Goal: Answer question/provide support: Share knowledge or assist other users

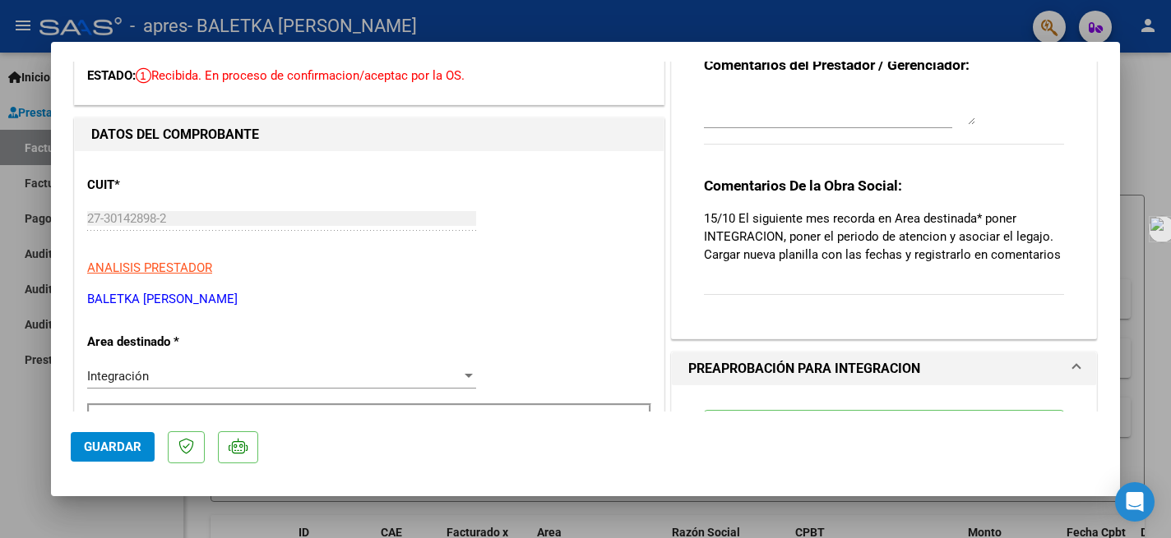
scroll to position [90, 0]
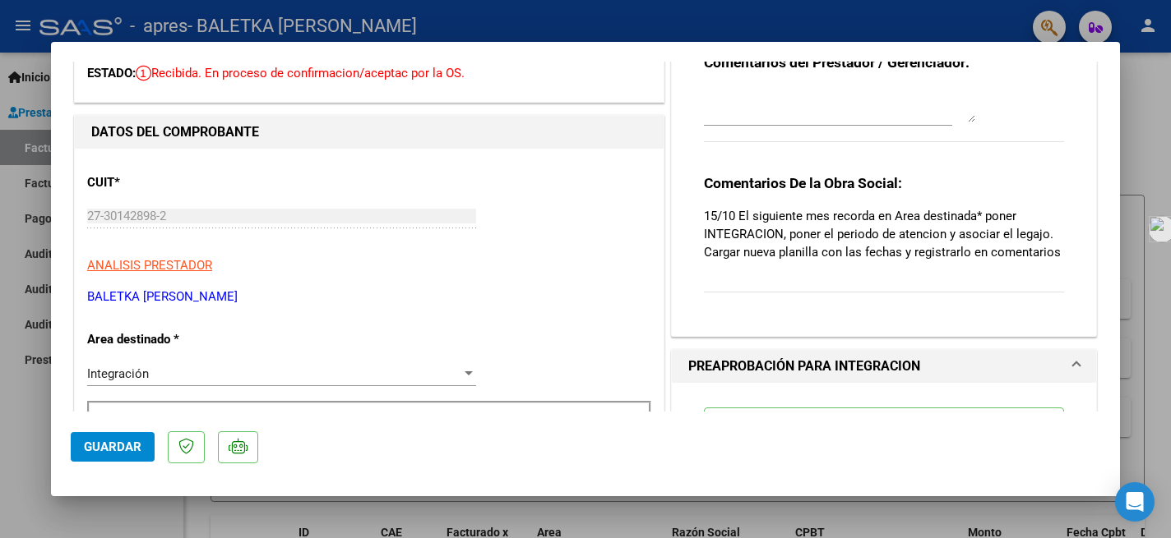
click at [745, 285] on div "Comentarios De la Obra Social: 15/10 El siguiente mes recorda en Area destinada…" at bounding box center [884, 242] width 360 height 136
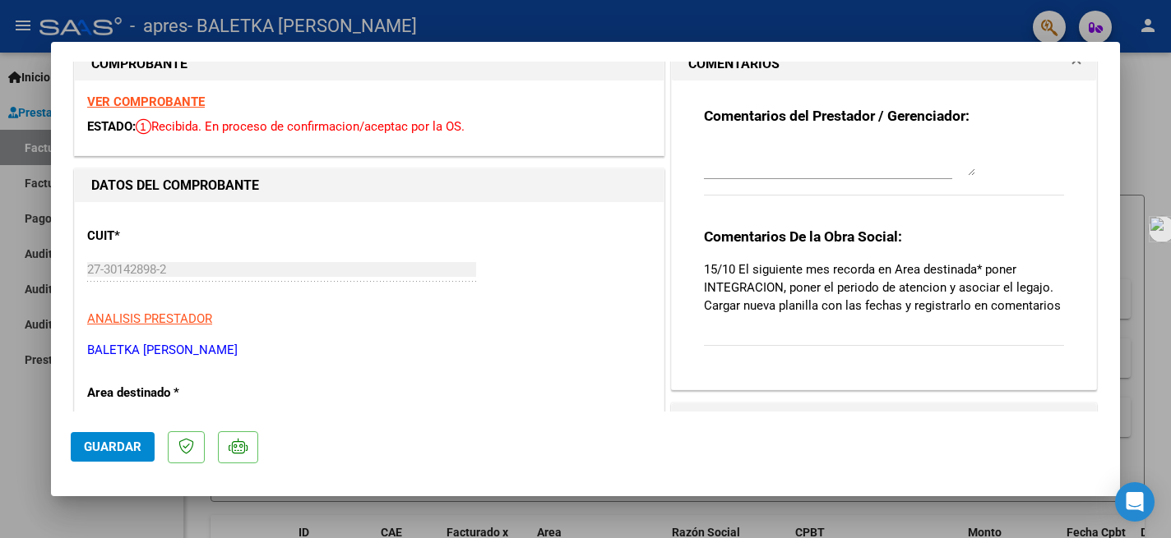
scroll to position [4, 0]
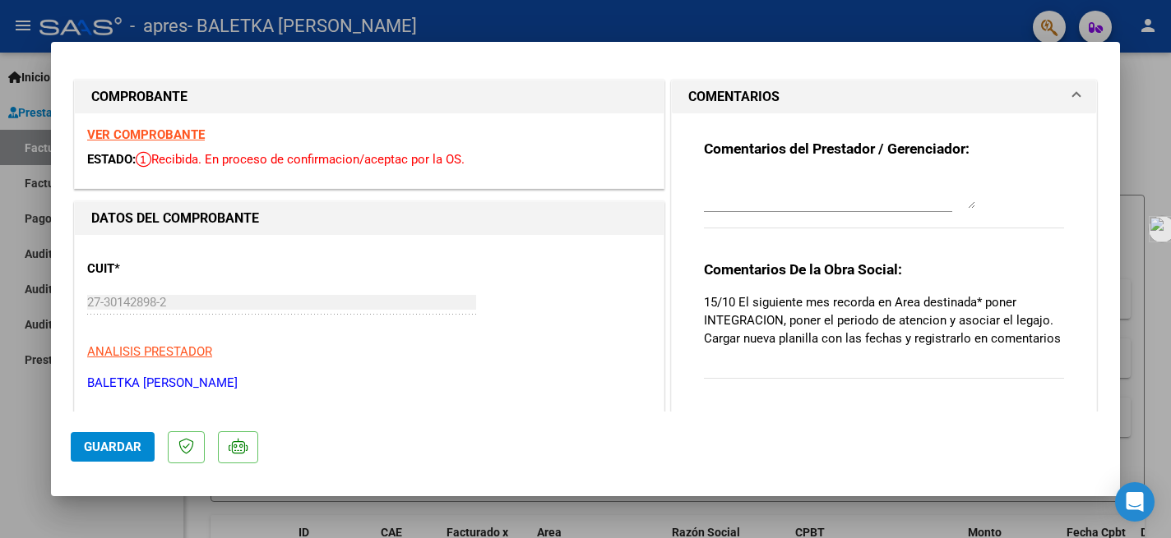
click at [758, 201] on textarea at bounding box center [839, 192] width 271 height 33
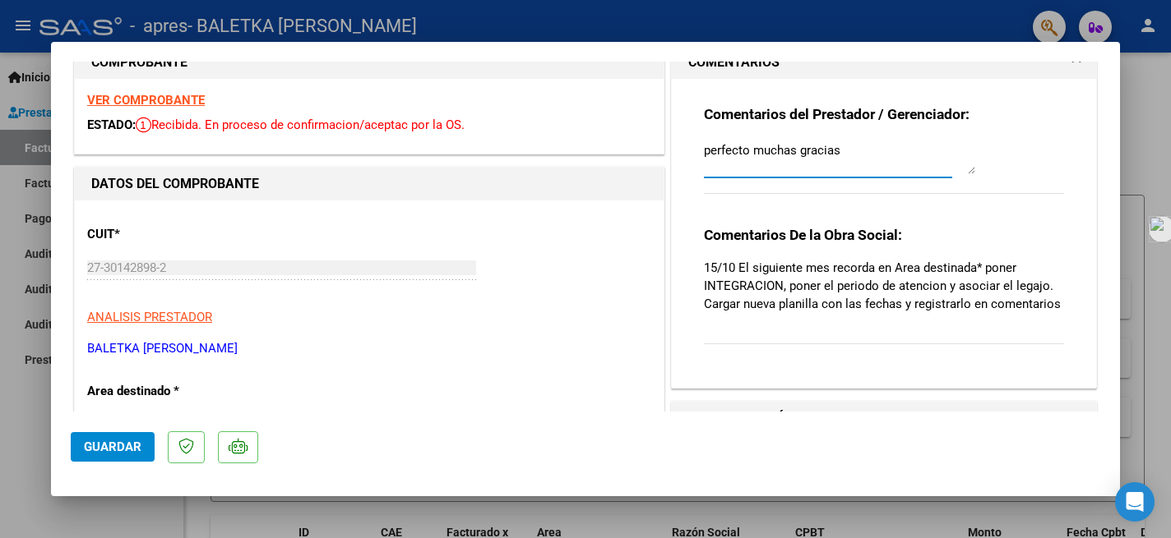
scroll to position [0, 0]
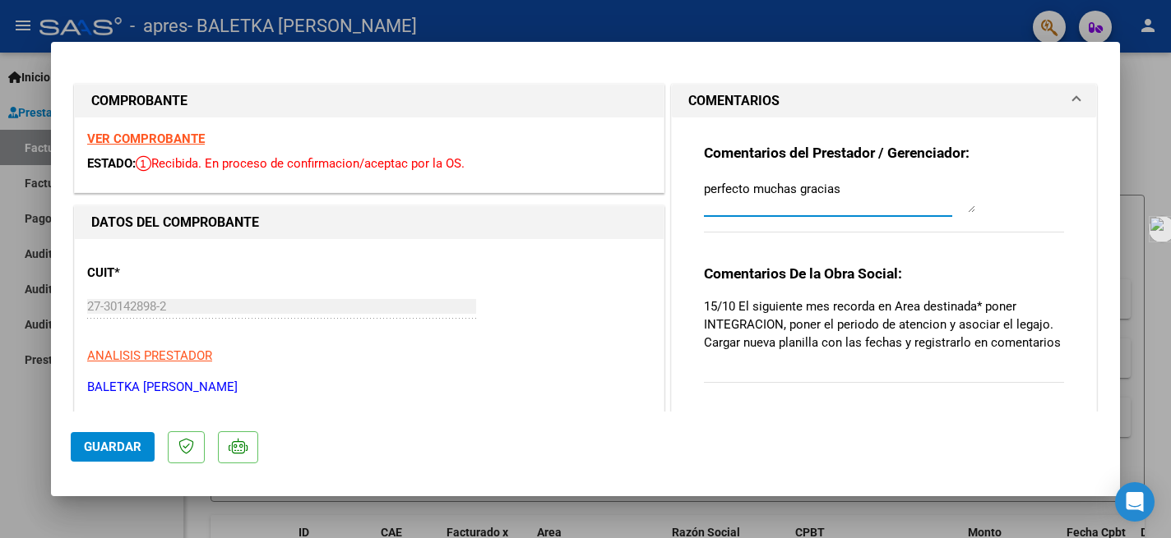
click at [972, 211] on textarea "perfecto muchas gracias" at bounding box center [839, 196] width 271 height 33
type textarea "perfecto muchas gracias"
click at [1071, 103] on span "COMENTARIOS" at bounding box center [880, 101] width 385 height 20
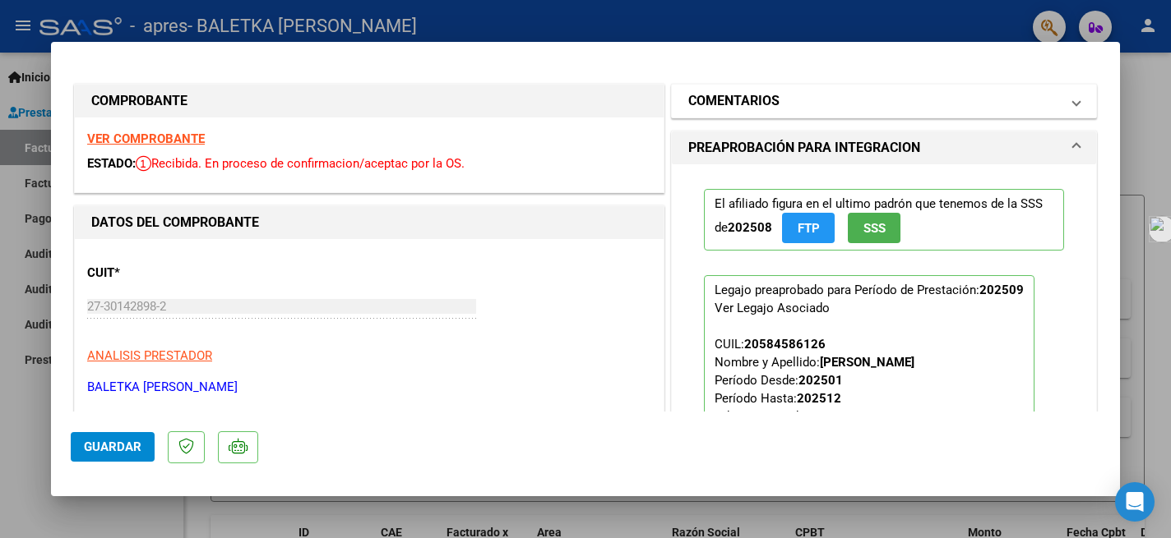
click at [1071, 103] on span "COMENTARIOS" at bounding box center [880, 101] width 385 height 20
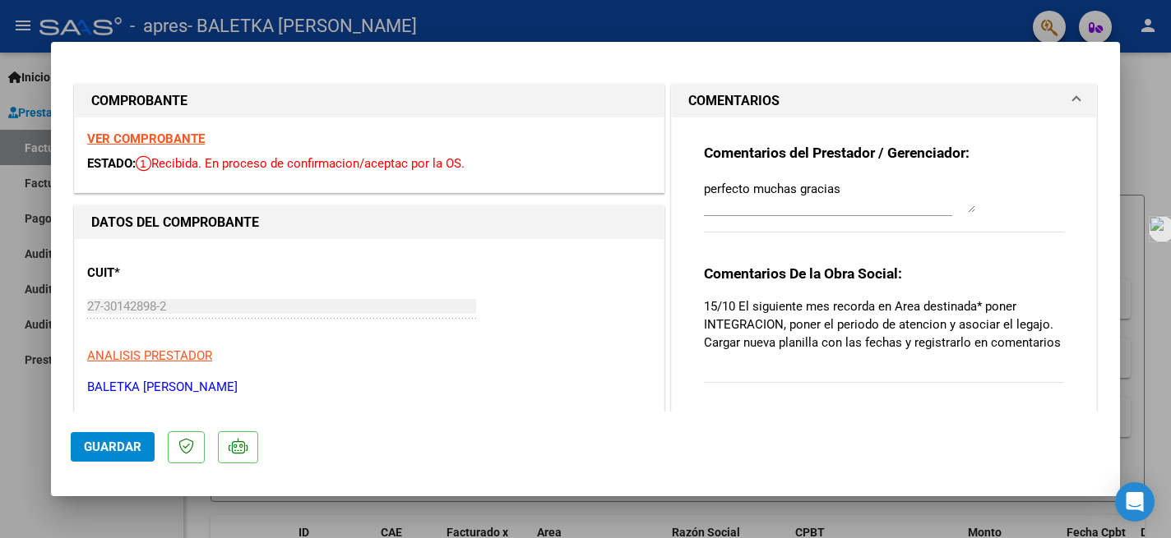
click at [857, 222] on div "perfecto muchas gracias" at bounding box center [828, 204] width 248 height 55
click at [857, 190] on textarea "perfecto muchas gracias" at bounding box center [839, 196] width 271 height 33
click at [113, 441] on span "Guardar" at bounding box center [113, 447] width 58 height 15
